Goal: Task Accomplishment & Management: Manage account settings

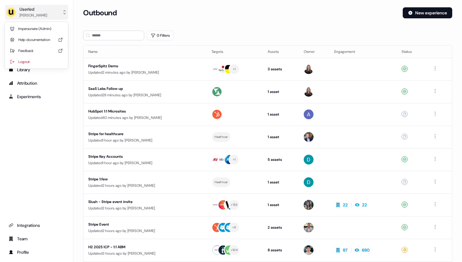
click at [66, 14] on icon "side nav menu" at bounding box center [64, 12] width 5 height 5
click at [55, 26] on div "Impersonate (Admin)" at bounding box center [36, 28] width 58 height 11
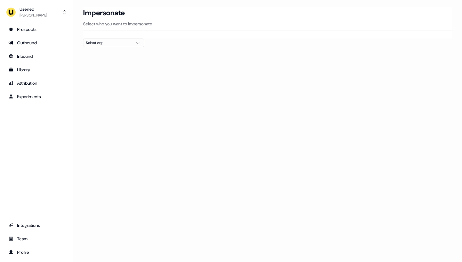
click at [125, 42] on div "Select org" at bounding box center [109, 43] width 46 height 6
type input "******"
click at [124, 67] on div "Intentsify" at bounding box center [113, 65] width 61 height 10
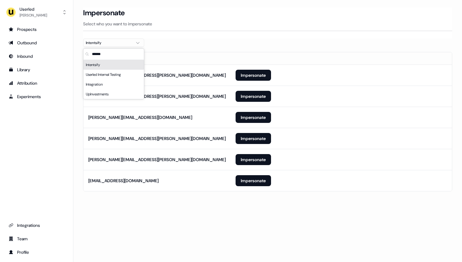
click at [226, 42] on section "Loading... Impersonate Select who you want to impersonate Intentsify Email [PER…" at bounding box center [267, 107] width 389 height 201
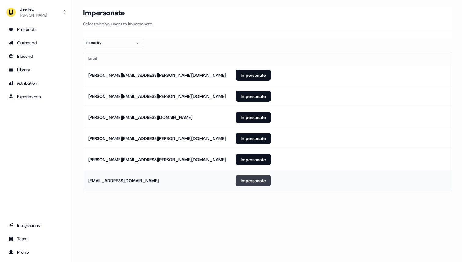
click at [252, 180] on button "Impersonate" at bounding box center [253, 180] width 35 height 11
